Goal: Use online tool/utility: Utilize a website feature to perform a specific function

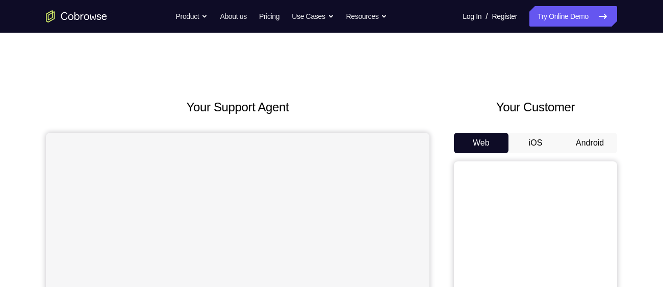
click at [599, 133] on button "Android" at bounding box center [589, 143] width 55 height 20
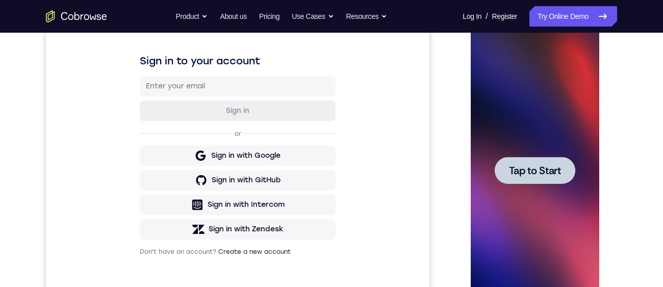
click at [531, 173] on span "Tap to Start" at bounding box center [534, 170] width 52 height 10
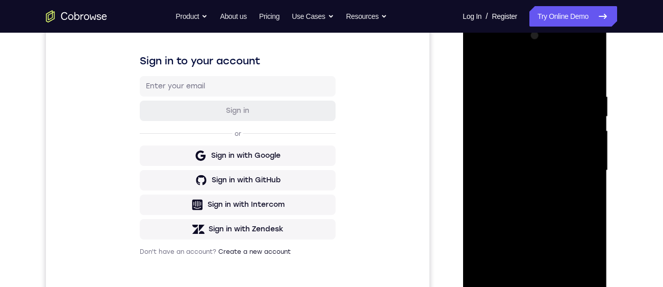
scroll to position [250, 0]
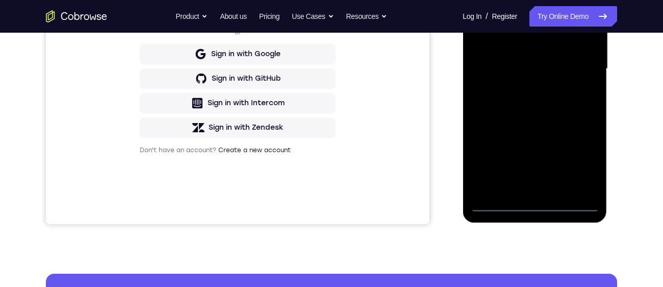
click at [533, 205] on div at bounding box center [534, 69] width 128 height 286
click at [580, 157] on div at bounding box center [534, 69] width 128 height 286
click at [531, 0] on div at bounding box center [534, 69] width 128 height 286
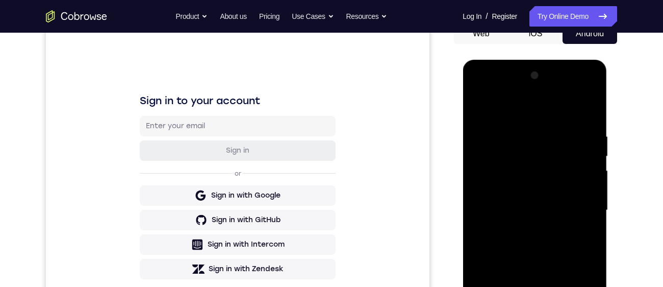
click at [572, 206] on div at bounding box center [534, 210] width 128 height 286
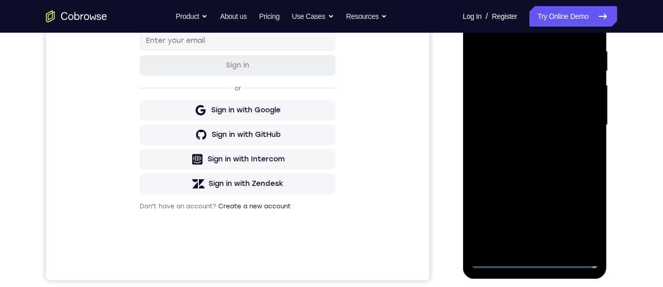
click at [520, 144] on div at bounding box center [534, 125] width 128 height 286
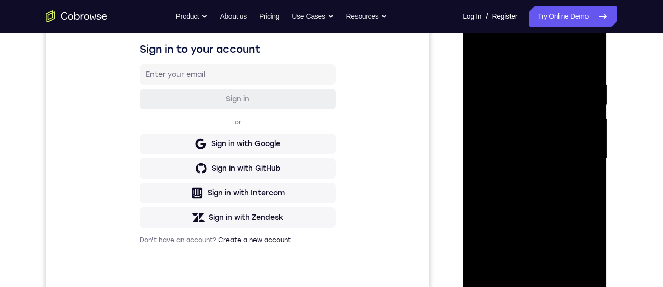
click at [520, 144] on div at bounding box center [534, 159] width 128 height 286
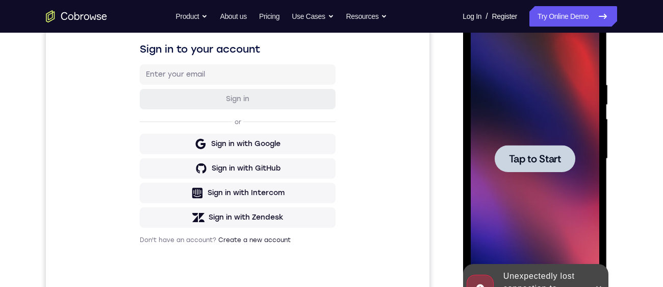
click at [523, 161] on span "Tap to Start" at bounding box center [534, 158] width 52 height 10
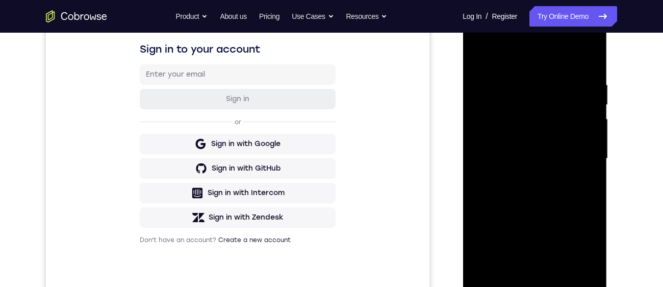
scroll to position [241, 0]
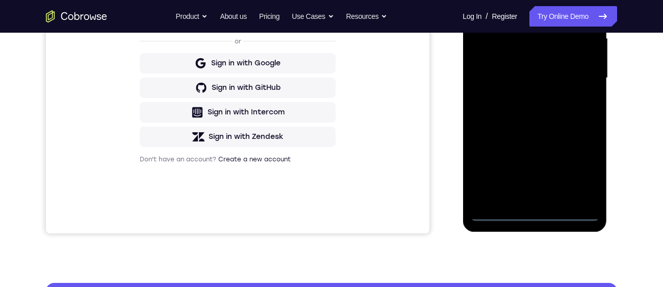
click at [534, 214] on div at bounding box center [534, 78] width 128 height 286
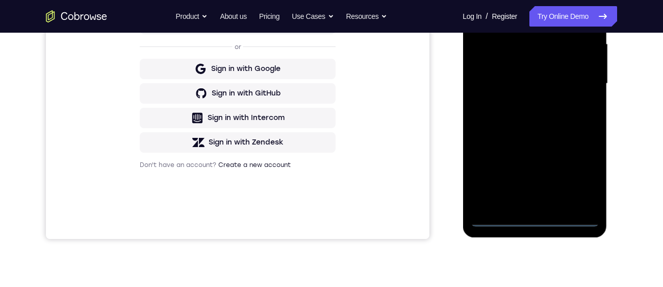
click at [589, 176] on div at bounding box center [534, 84] width 128 height 286
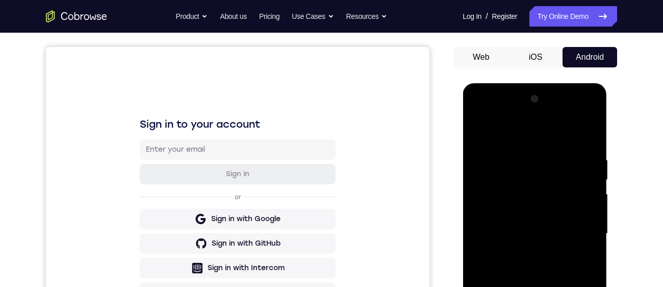
click at [526, 132] on div at bounding box center [534, 234] width 128 height 286
click at [577, 227] on div at bounding box center [534, 234] width 128 height 286
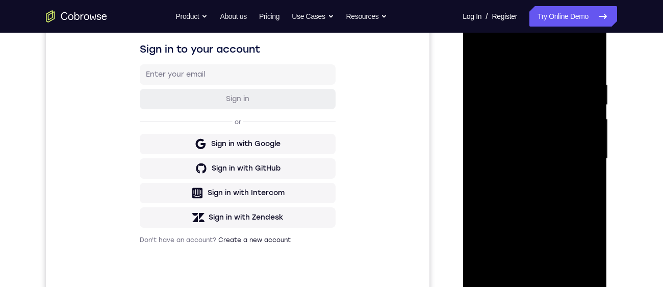
click at [523, 178] on div at bounding box center [534, 159] width 128 height 286
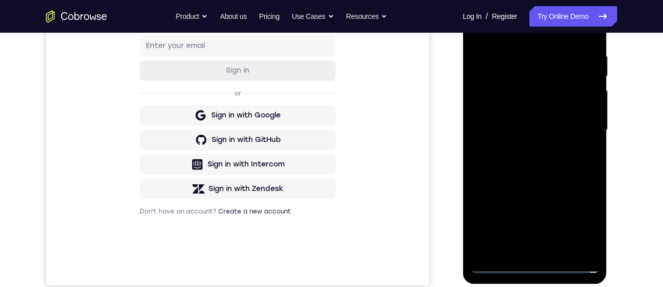
click at [518, 121] on div at bounding box center [534, 130] width 128 height 286
click at [516, 109] on div at bounding box center [534, 130] width 128 height 286
click at [527, 129] on div at bounding box center [534, 130] width 128 height 286
click at [536, 164] on div at bounding box center [534, 130] width 128 height 286
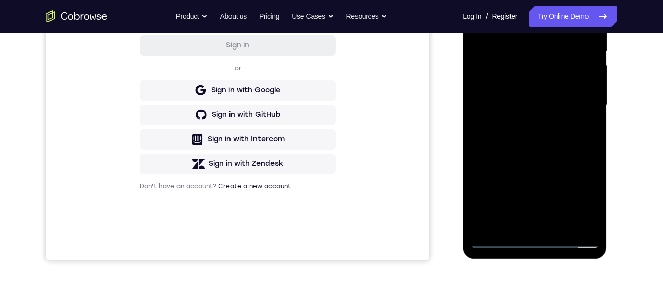
click at [539, 142] on div at bounding box center [534, 105] width 128 height 286
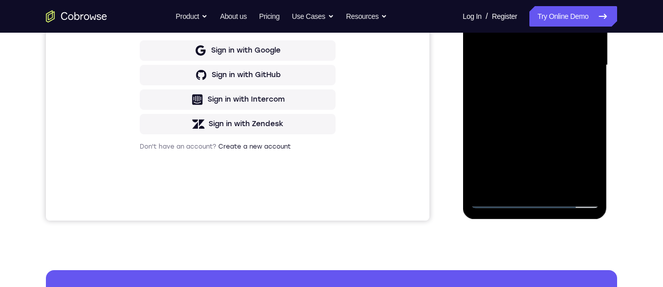
click at [532, 183] on div at bounding box center [534, 66] width 128 height 286
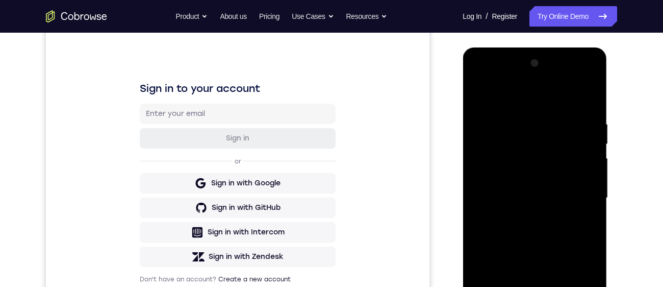
scroll to position [120, 0]
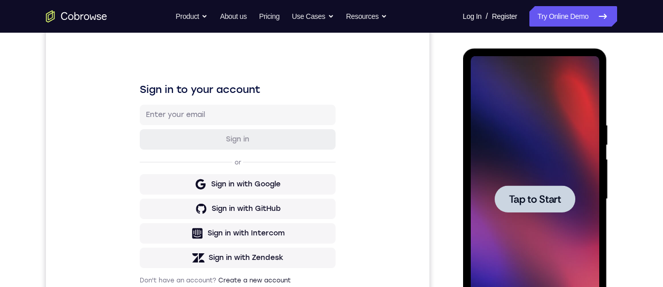
click at [544, 194] on span "Tap to Start" at bounding box center [534, 199] width 52 height 10
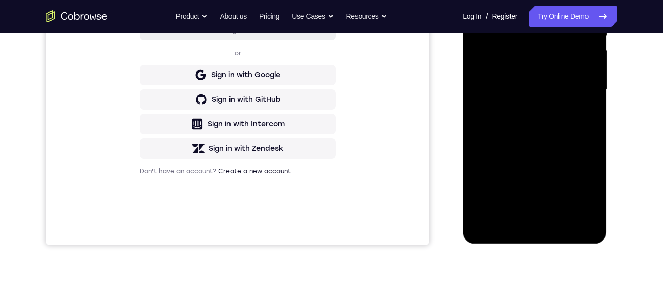
scroll to position [232, 0]
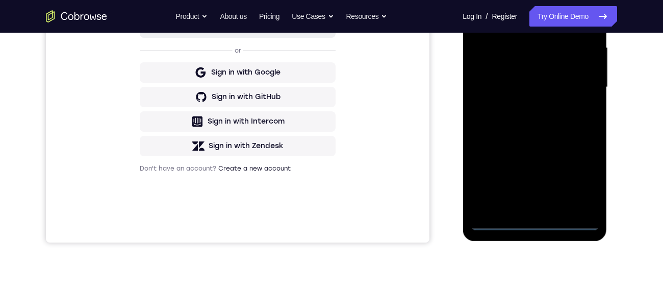
click at [534, 225] on div at bounding box center [534, 87] width 128 height 286
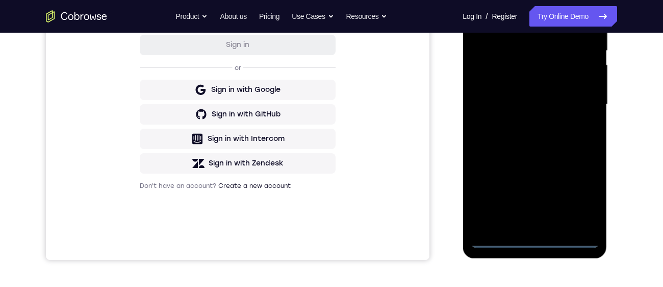
click at [580, 193] on div at bounding box center [534, 105] width 128 height 286
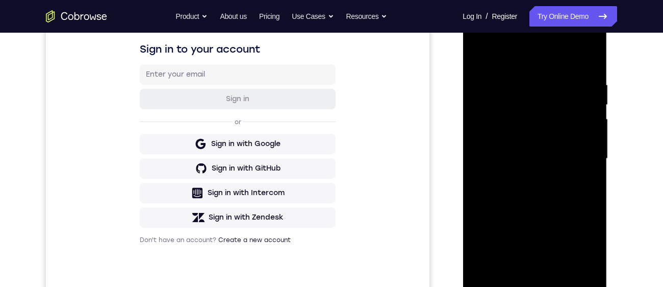
scroll to position [123, 0]
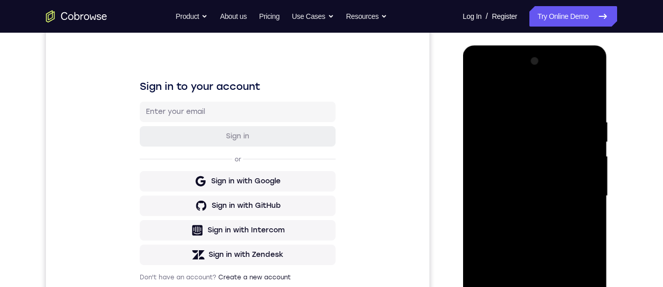
click at [545, 93] on div at bounding box center [534, 196] width 128 height 286
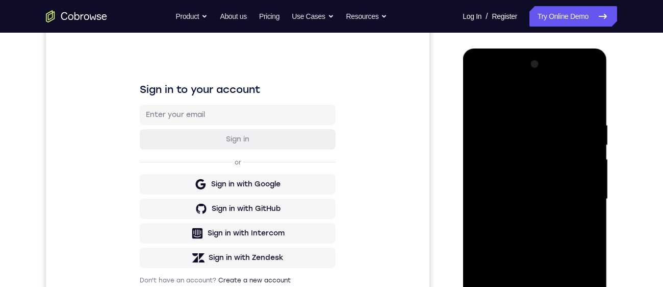
click at [578, 192] on div at bounding box center [534, 199] width 128 height 286
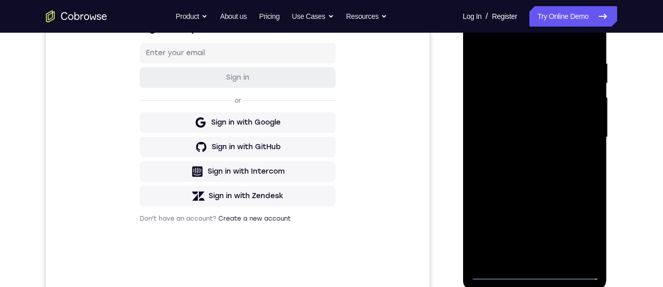
scroll to position [194, 0]
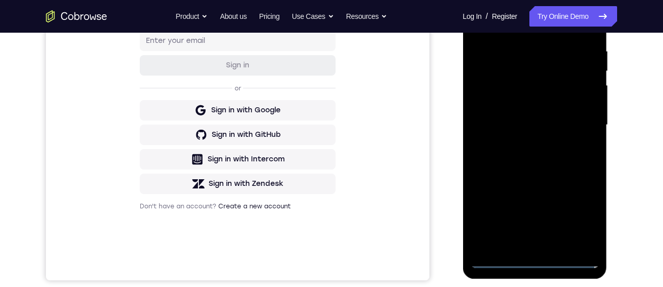
click at [521, 143] on div at bounding box center [534, 125] width 128 height 286
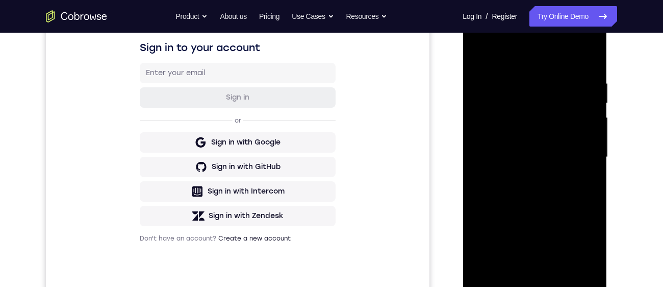
click at [564, 146] on div at bounding box center [534, 157] width 128 height 286
click at [506, 137] on div at bounding box center [534, 158] width 128 height 286
click at [524, 157] on div at bounding box center [534, 158] width 128 height 286
click at [550, 195] on div at bounding box center [534, 158] width 128 height 286
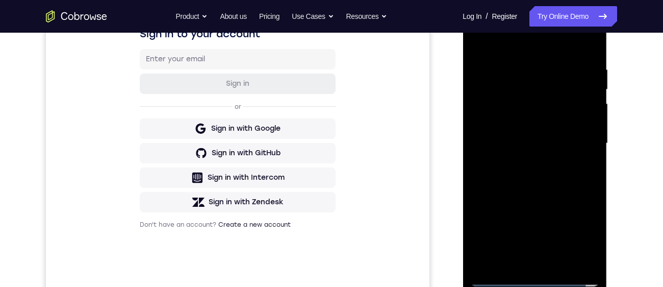
scroll to position [184, 0]
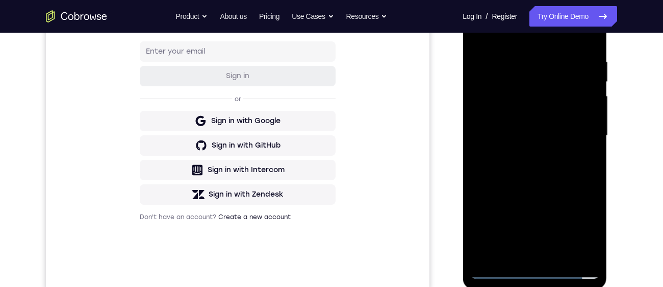
click at [535, 259] on div at bounding box center [534, 136] width 128 height 286
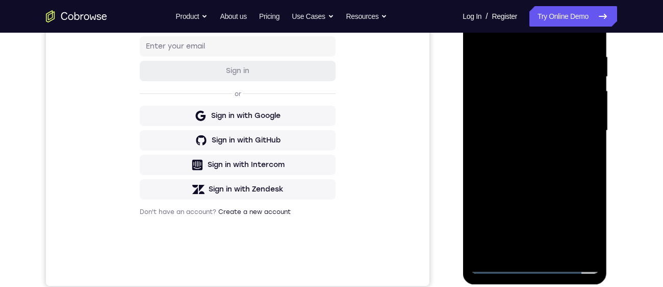
click at [538, 173] on div at bounding box center [534, 131] width 128 height 286
click at [533, 251] on div at bounding box center [534, 131] width 128 height 286
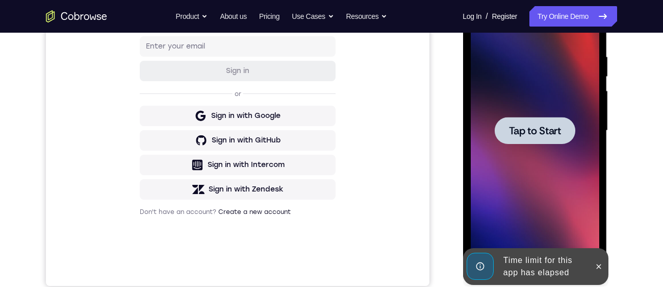
scroll to position [218, 0]
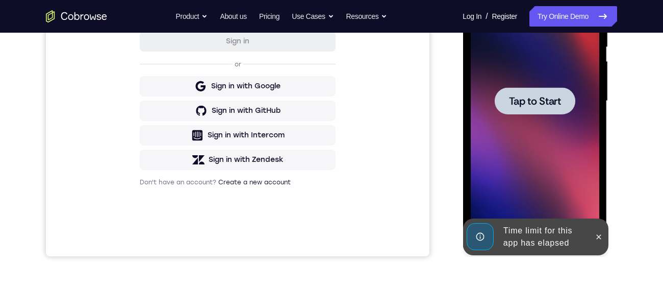
click at [550, 110] on div at bounding box center [534, 100] width 81 height 27
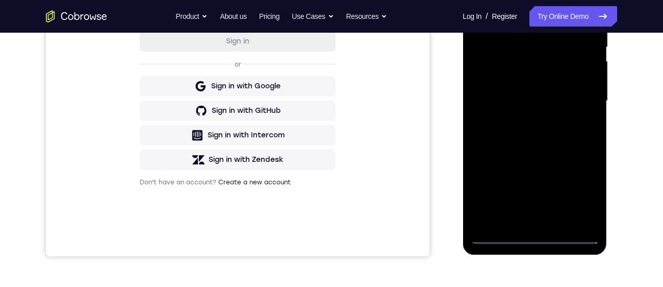
click at [534, 239] on div at bounding box center [534, 101] width 128 height 286
click at [581, 193] on div at bounding box center [534, 101] width 128 height 286
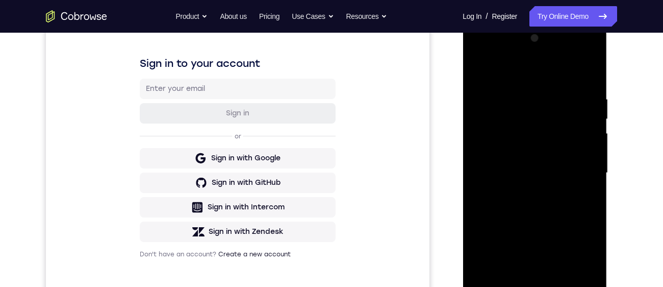
scroll to position [86, 0]
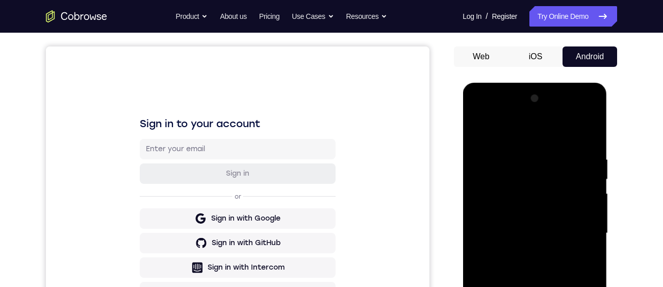
click at [531, 139] on div at bounding box center [534, 233] width 128 height 286
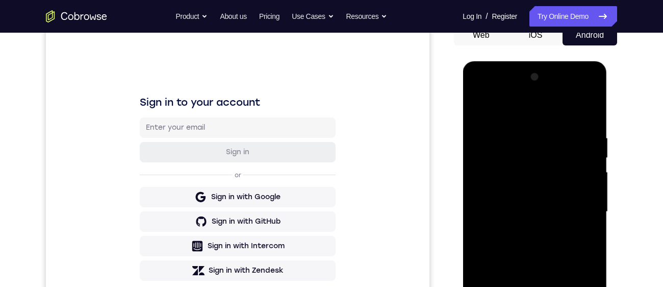
click at [577, 212] on div at bounding box center [534, 212] width 128 height 286
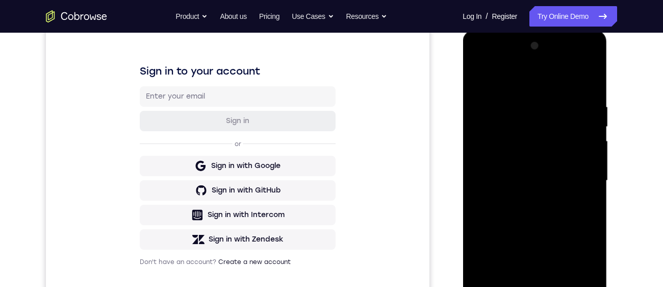
scroll to position [140, 0]
click at [523, 200] on div at bounding box center [534, 180] width 128 height 286
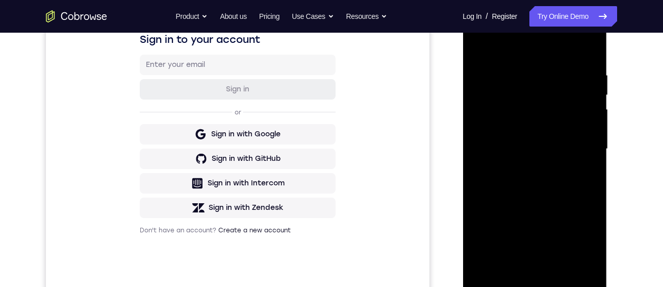
click at [572, 143] on div at bounding box center [534, 149] width 128 height 286
click at [592, 102] on div at bounding box center [534, 149] width 128 height 286
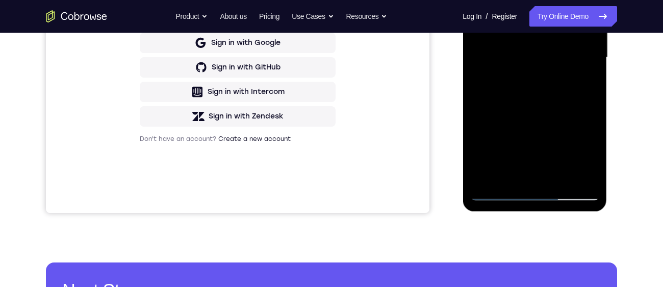
scroll to position [170, 0]
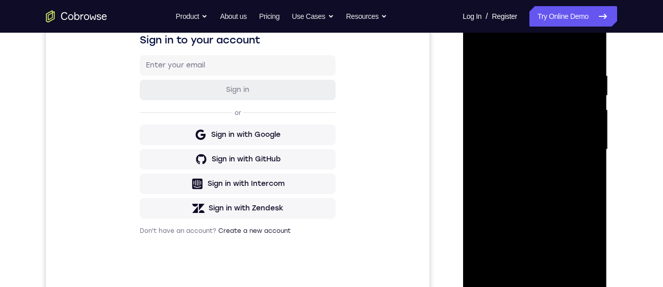
click at [590, 104] on div at bounding box center [534, 150] width 128 height 286
click at [552, 102] on div at bounding box center [534, 150] width 128 height 286
click at [498, 126] on div at bounding box center [534, 150] width 128 height 286
click at [491, 128] on div at bounding box center [534, 150] width 128 height 286
click at [536, 153] on div at bounding box center [534, 150] width 128 height 286
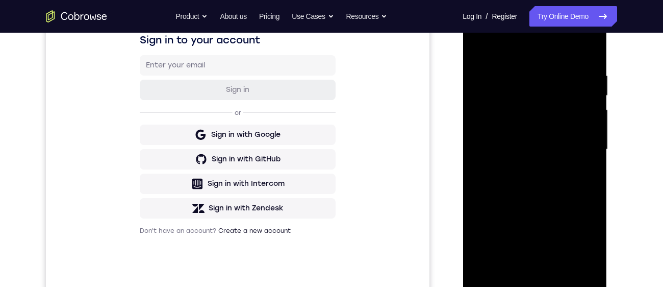
click at [558, 151] on div at bounding box center [534, 150] width 128 height 286
click at [537, 187] on div at bounding box center [534, 150] width 128 height 286
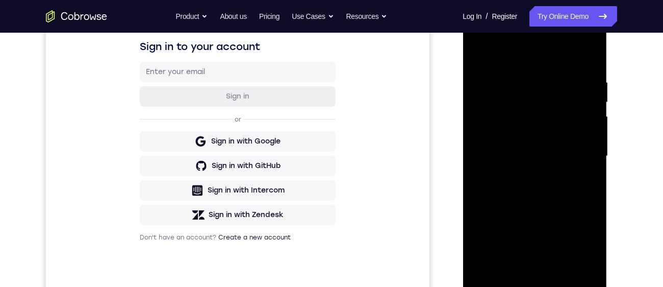
scroll to position [164, 0]
click at [536, 199] on div at bounding box center [534, 155] width 128 height 286
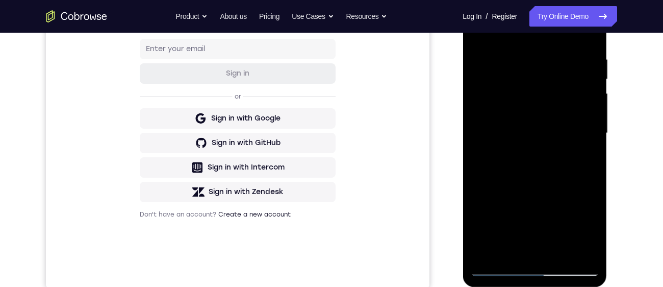
scroll to position [187, 0]
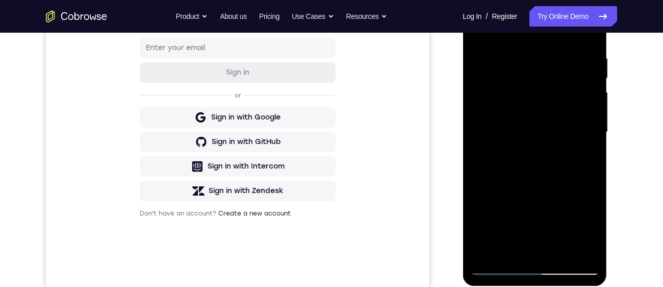
click at [538, 250] on div at bounding box center [534, 132] width 128 height 286
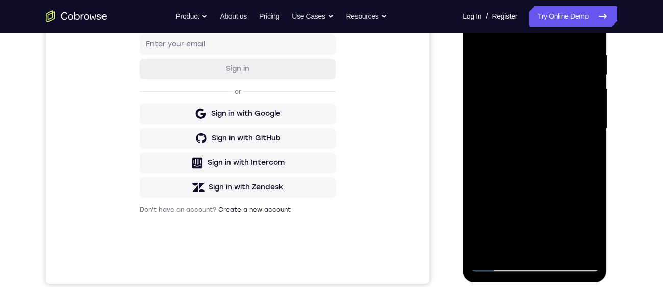
scroll to position [194, 0]
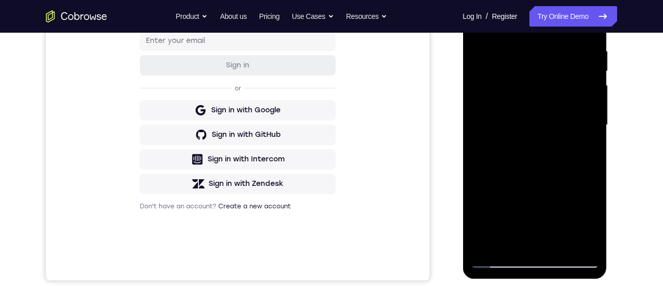
click at [631, 168] on div "Your Support Agent Your Customer Web iOS Android Next Steps We’d be happy to gi…" at bounding box center [331, 174] width 653 height 672
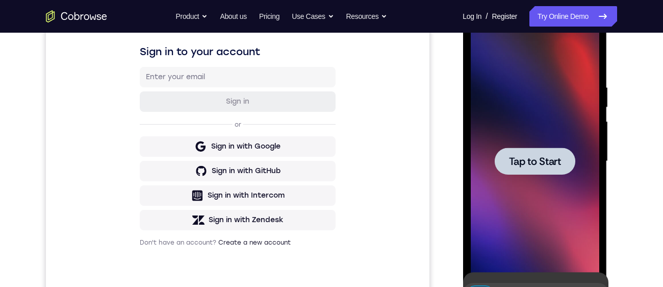
scroll to position [159, 0]
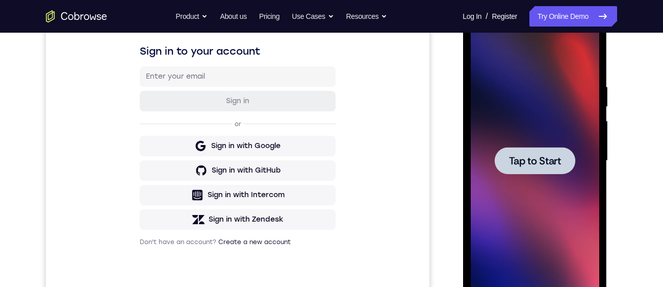
click at [529, 166] on span "Tap to Start" at bounding box center [534, 161] width 52 height 10
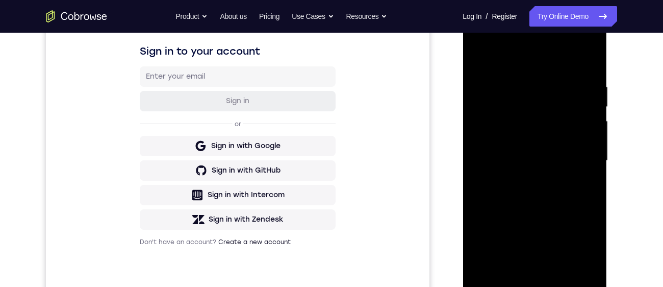
scroll to position [234, 0]
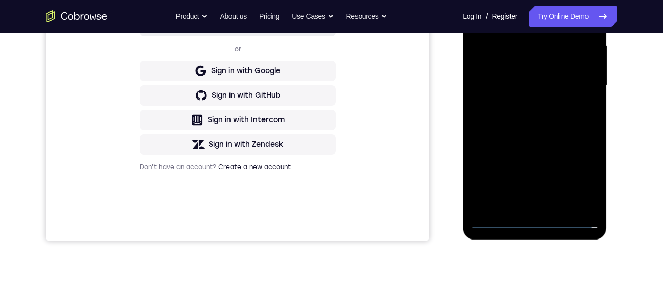
click at [539, 226] on div at bounding box center [534, 86] width 128 height 286
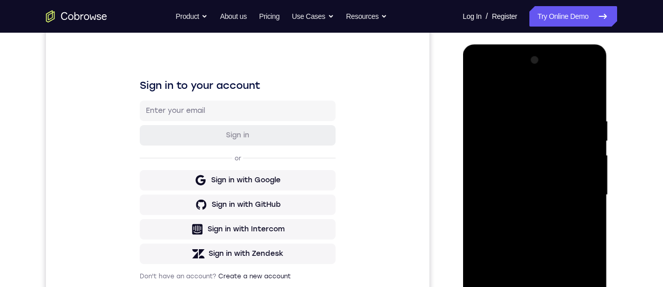
scroll to position [91, 0]
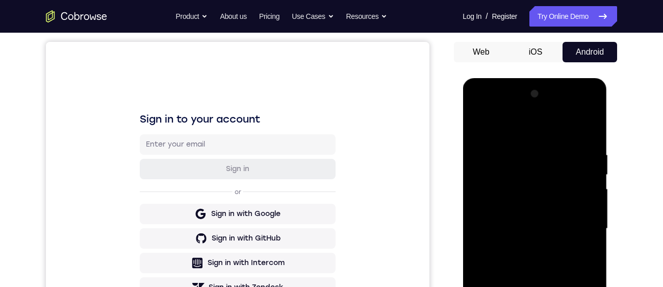
click at [546, 131] on div at bounding box center [534, 229] width 128 height 286
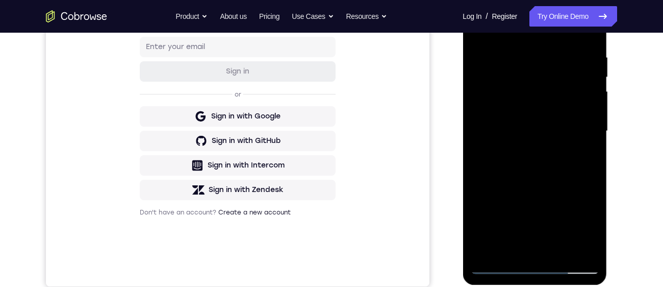
scroll to position [174, 0]
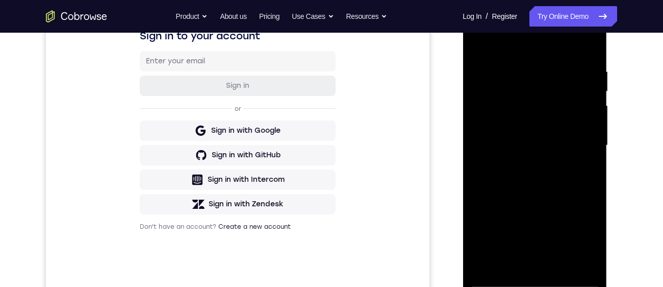
click at [578, 118] on div at bounding box center [534, 146] width 128 height 286
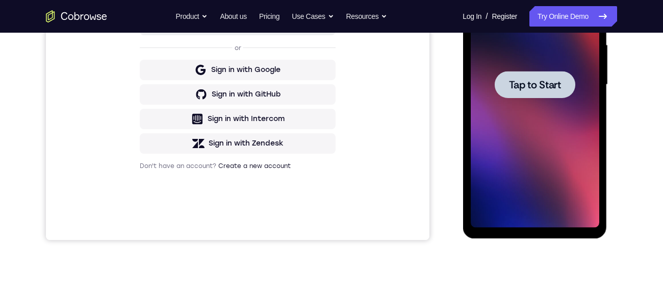
click at [539, 76] on div at bounding box center [534, 84] width 81 height 27
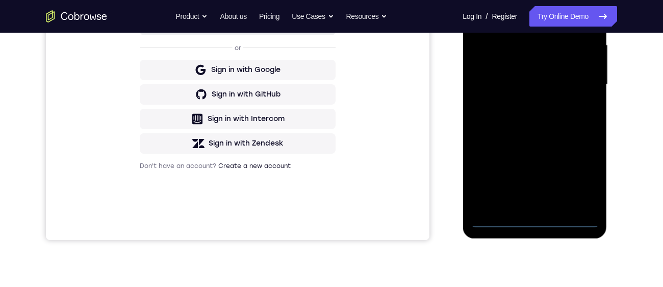
scroll to position [257, 0]
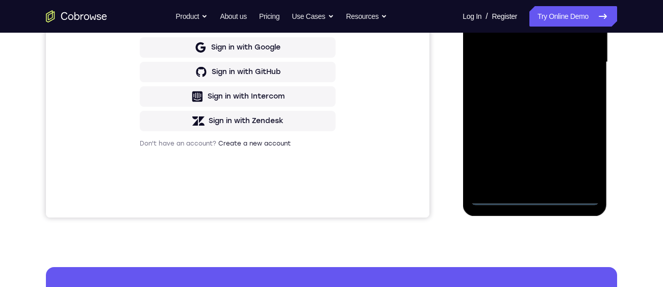
click at [536, 196] on div at bounding box center [534, 62] width 128 height 286
click at [581, 150] on div at bounding box center [534, 62] width 128 height 286
click at [550, 0] on div at bounding box center [534, 62] width 128 height 286
click at [578, 59] on div at bounding box center [534, 62] width 128 height 286
click at [521, 82] on div at bounding box center [534, 62] width 128 height 286
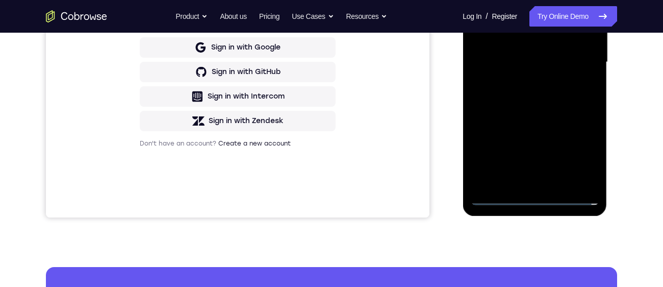
click at [522, 47] on div at bounding box center [534, 62] width 128 height 286
click at [497, 39] on div at bounding box center [534, 62] width 128 height 286
click at [491, 39] on div at bounding box center [534, 62] width 128 height 286
click at [528, 65] on div at bounding box center [534, 62] width 128 height 286
click at [546, 99] on div at bounding box center [534, 62] width 128 height 286
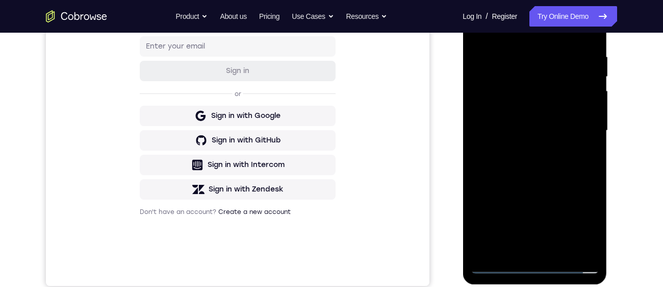
scroll to position [189, 0]
click at [536, 176] on div at bounding box center [534, 130] width 128 height 286
click at [534, 250] on div at bounding box center [534, 130] width 128 height 286
click at [532, 251] on div at bounding box center [534, 130] width 128 height 286
click at [537, 251] on div at bounding box center [534, 130] width 128 height 286
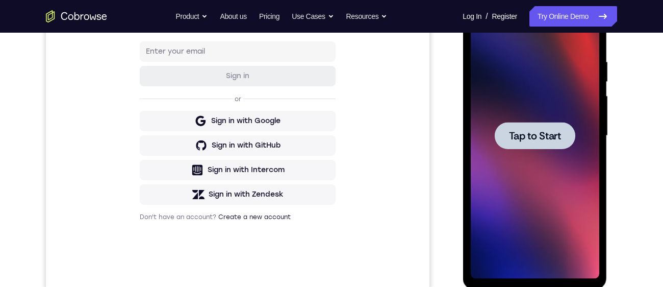
scroll to position [145, 0]
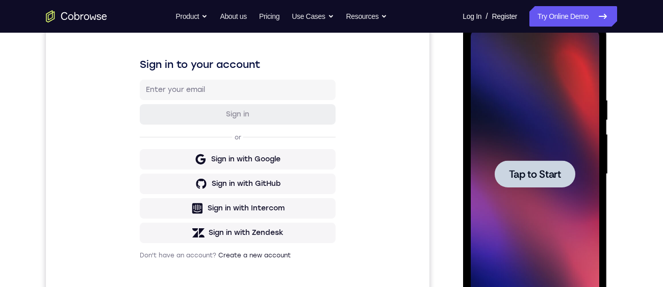
click at [538, 179] on span "Tap to Start" at bounding box center [534, 174] width 52 height 10
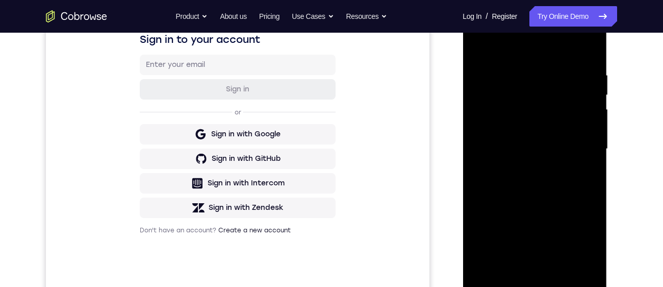
scroll to position [198, 0]
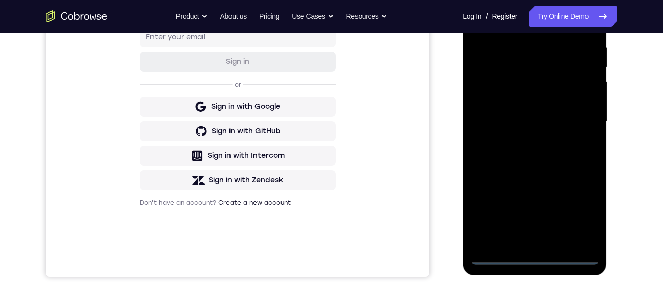
click at [536, 262] on div at bounding box center [534, 122] width 128 height 286
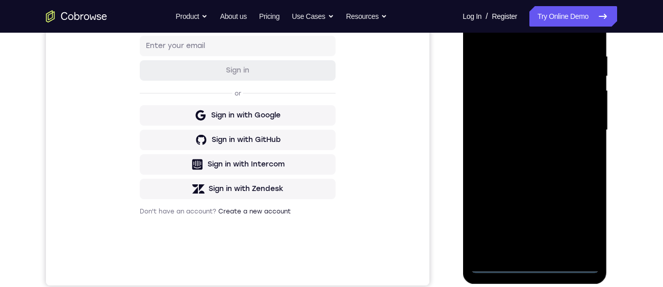
click at [579, 221] on div at bounding box center [534, 130] width 128 height 286
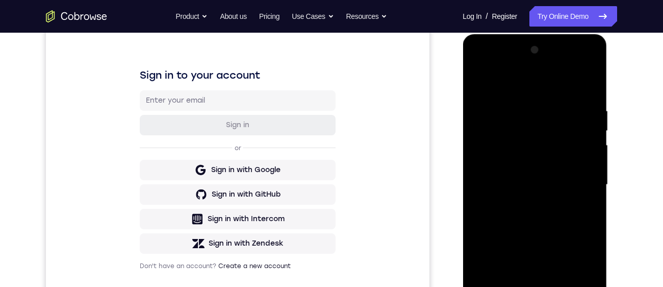
scroll to position [103, 0]
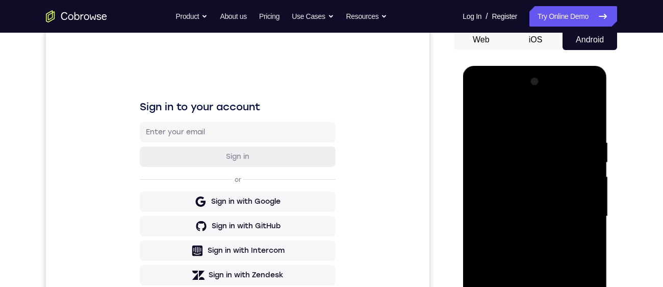
click at [550, 119] on div at bounding box center [534, 216] width 128 height 286
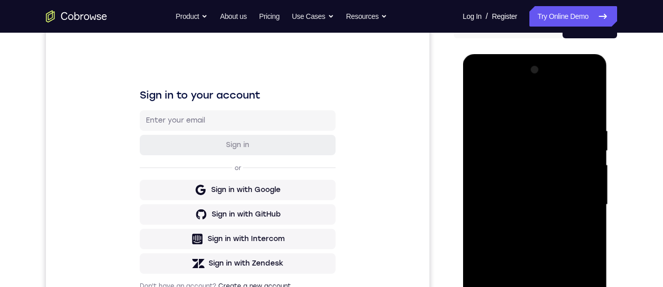
scroll to position [117, 0]
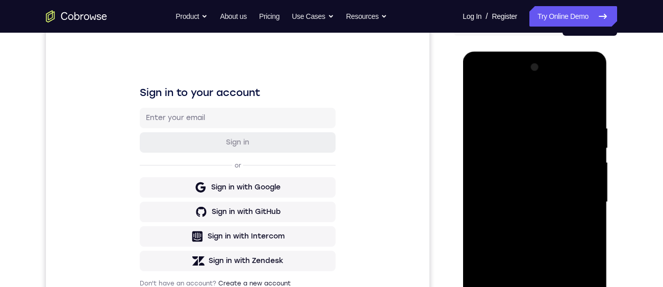
click at [580, 204] on div at bounding box center [534, 202] width 128 height 286
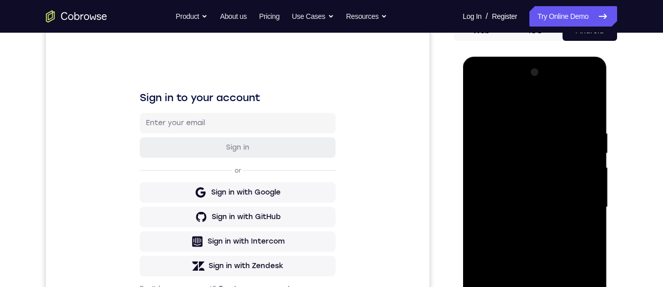
scroll to position [124, 0]
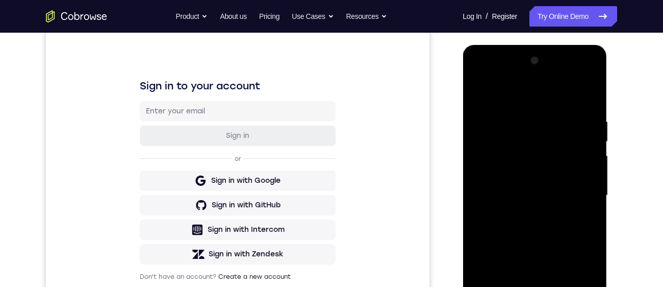
click at [525, 220] on div at bounding box center [534, 196] width 128 height 286
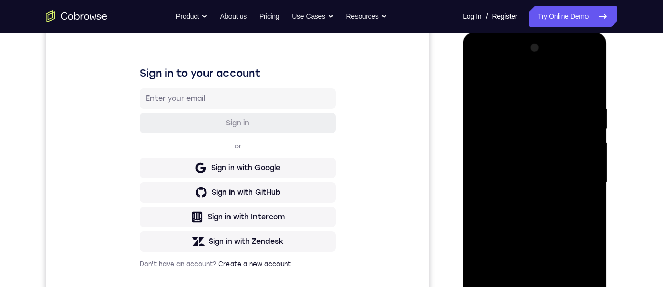
click at [557, 176] on div at bounding box center [534, 183] width 128 height 286
click at [508, 158] on div at bounding box center [534, 183] width 128 height 286
click at [538, 185] on div at bounding box center [534, 183] width 128 height 286
click at [539, 221] on div at bounding box center [534, 183] width 128 height 286
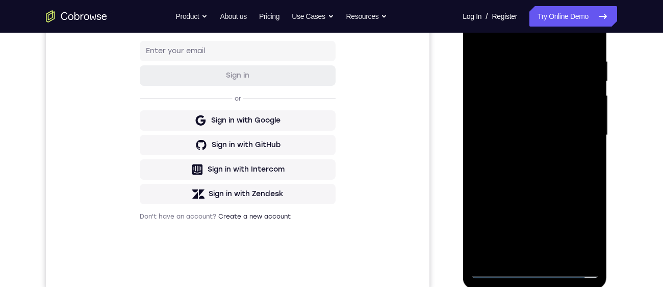
scroll to position [185, 0]
click at [537, 178] on div at bounding box center [534, 134] width 128 height 286
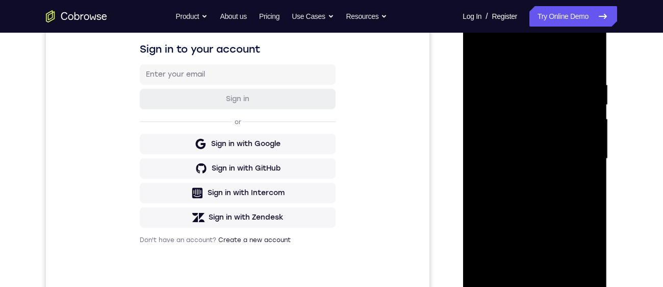
click at [522, 80] on div at bounding box center [534, 159] width 128 height 286
click at [584, 189] on div at bounding box center [534, 159] width 128 height 286
click at [583, 182] on div at bounding box center [534, 159] width 128 height 286
click at [591, 180] on div at bounding box center [534, 159] width 128 height 286
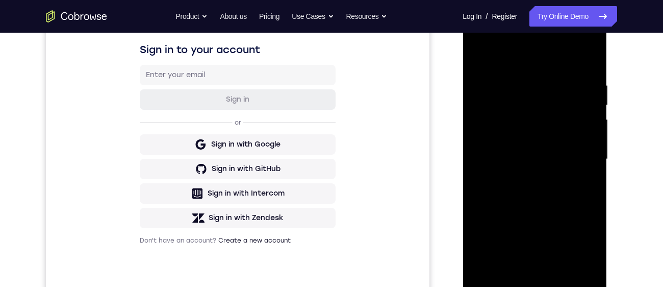
click at [594, 179] on div at bounding box center [534, 159] width 128 height 286
click at [594, 177] on div at bounding box center [534, 159] width 128 height 286
click at [597, 177] on div at bounding box center [534, 159] width 128 height 286
click at [596, 181] on div at bounding box center [534, 159] width 128 height 286
click at [597, 179] on div at bounding box center [534, 159] width 128 height 286
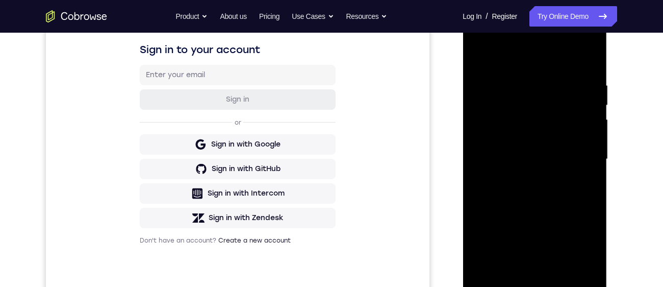
click at [588, 175] on div at bounding box center [534, 159] width 128 height 286
click at [593, 175] on div at bounding box center [534, 159] width 128 height 286
click at [592, 175] on div at bounding box center [534, 159] width 128 height 286
click at [591, 176] on div at bounding box center [534, 159] width 128 height 286
click at [589, 176] on div at bounding box center [534, 159] width 128 height 286
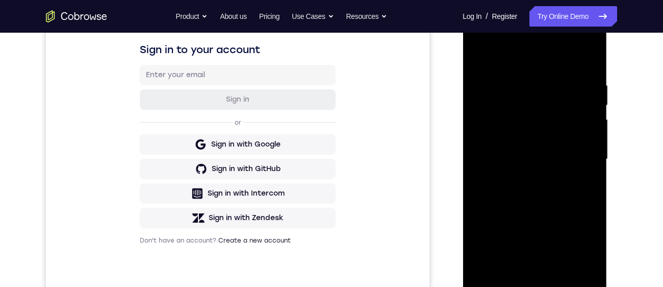
click at [591, 177] on div at bounding box center [534, 159] width 128 height 286
click at [592, 173] on div at bounding box center [534, 159] width 128 height 286
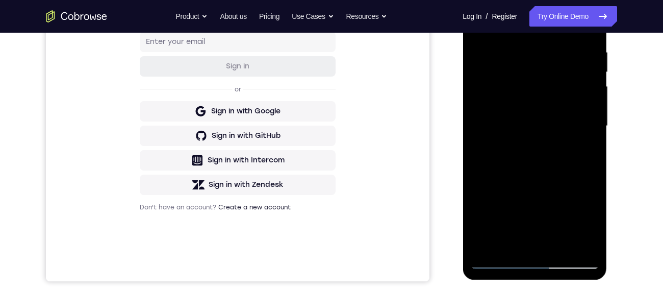
click at [535, 249] on div at bounding box center [534, 126] width 128 height 286
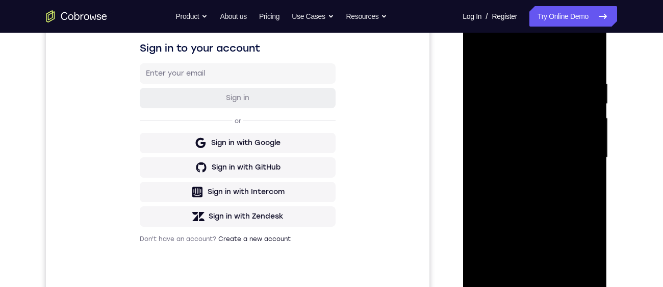
scroll to position [161, 0]
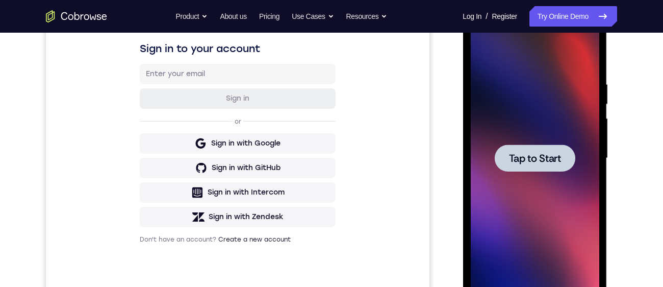
click at [530, 165] on div at bounding box center [534, 157] width 81 height 27
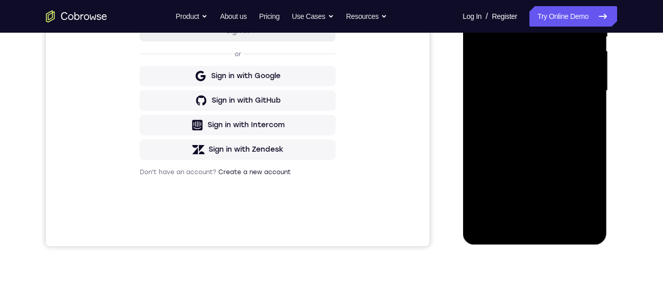
scroll to position [235, 0]
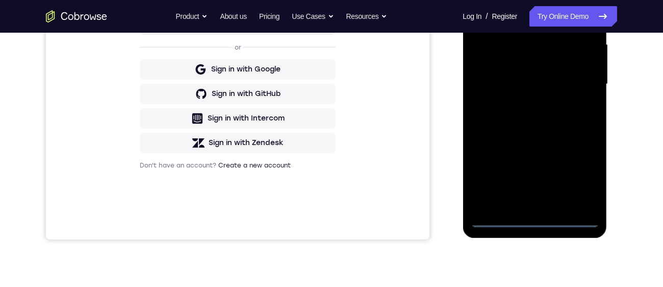
click at [531, 224] on div at bounding box center [534, 84] width 128 height 286
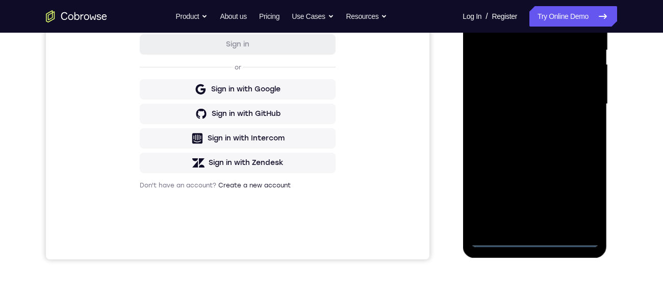
click at [581, 199] on div at bounding box center [534, 104] width 128 height 286
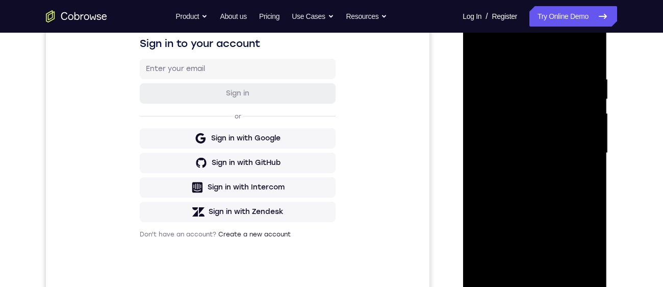
scroll to position [115, 0]
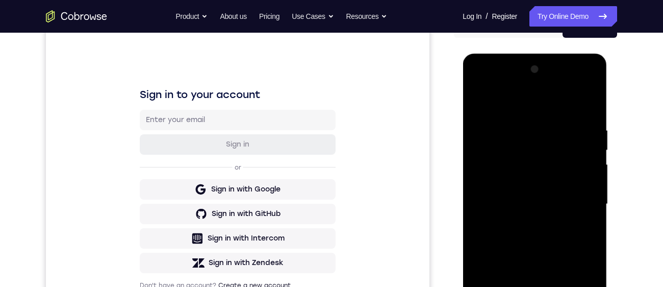
click at [547, 106] on div at bounding box center [534, 204] width 128 height 286
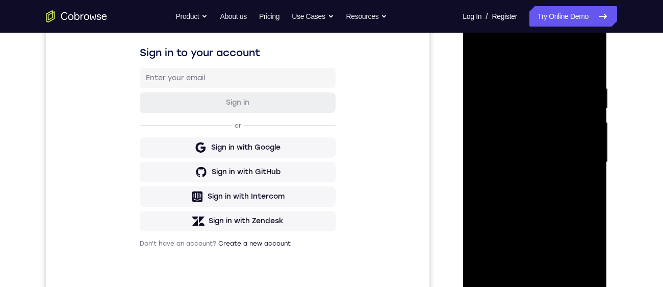
click at [578, 164] on div at bounding box center [534, 162] width 128 height 286
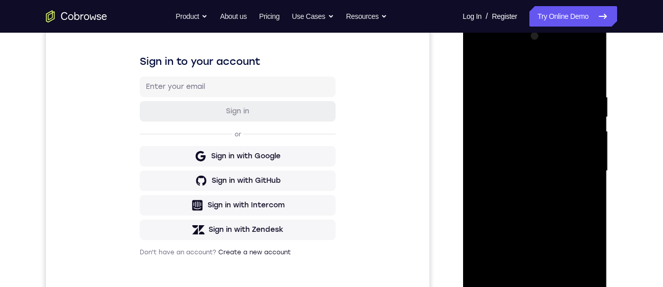
scroll to position [147, 0]
click at [523, 193] on div at bounding box center [534, 172] width 128 height 286
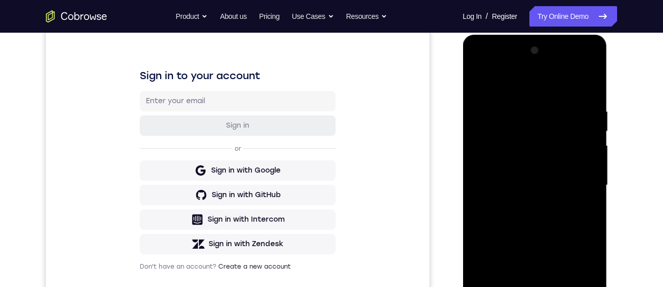
click at [558, 175] on div at bounding box center [534, 185] width 128 height 286
click at [507, 168] on div at bounding box center [534, 185] width 128 height 286
click at [533, 188] on div at bounding box center [534, 185] width 128 height 286
click at [539, 225] on div at bounding box center [534, 185] width 128 height 286
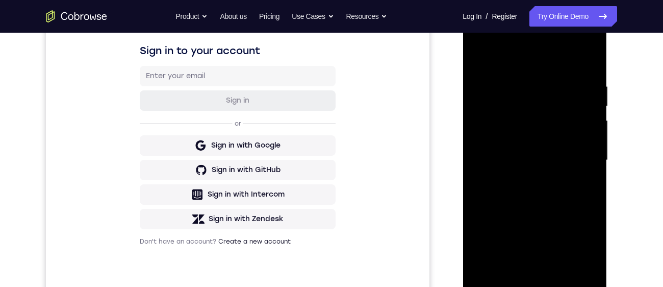
scroll to position [160, 0]
click at [535, 203] on div at bounding box center [534, 160] width 128 height 286
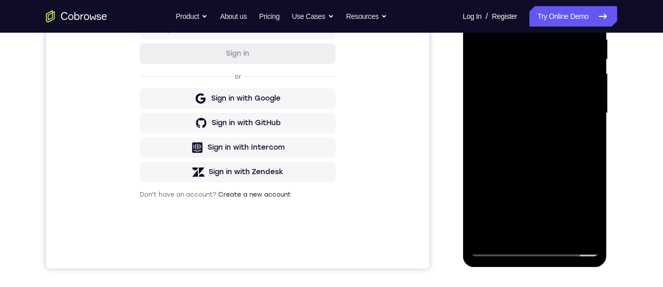
click at [530, 235] on div at bounding box center [534, 113] width 128 height 286
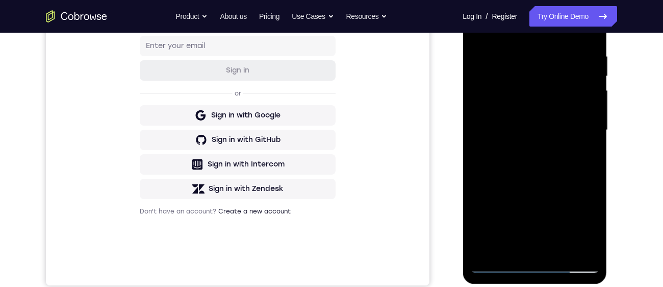
scroll to position [155, 0]
